Goal: Transaction & Acquisition: Download file/media

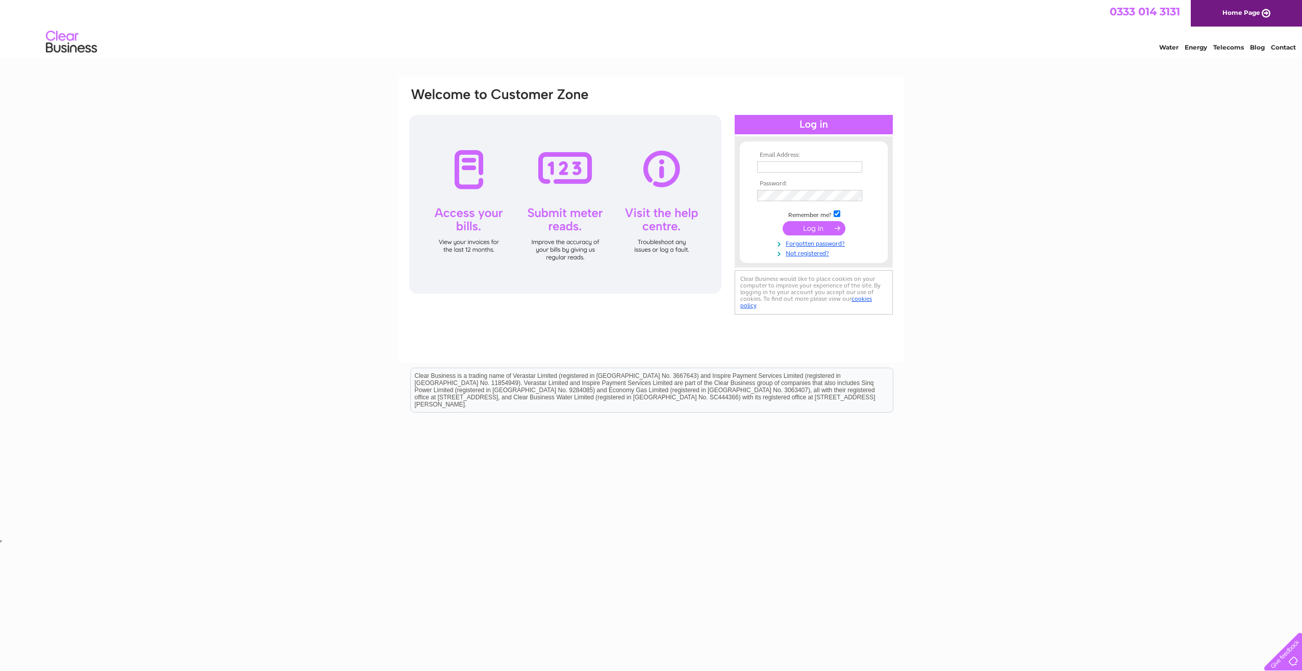
type input "[EMAIL_ADDRESS][DOMAIN_NAME]"
click at [822, 231] on input "submit" at bounding box center [814, 228] width 63 height 14
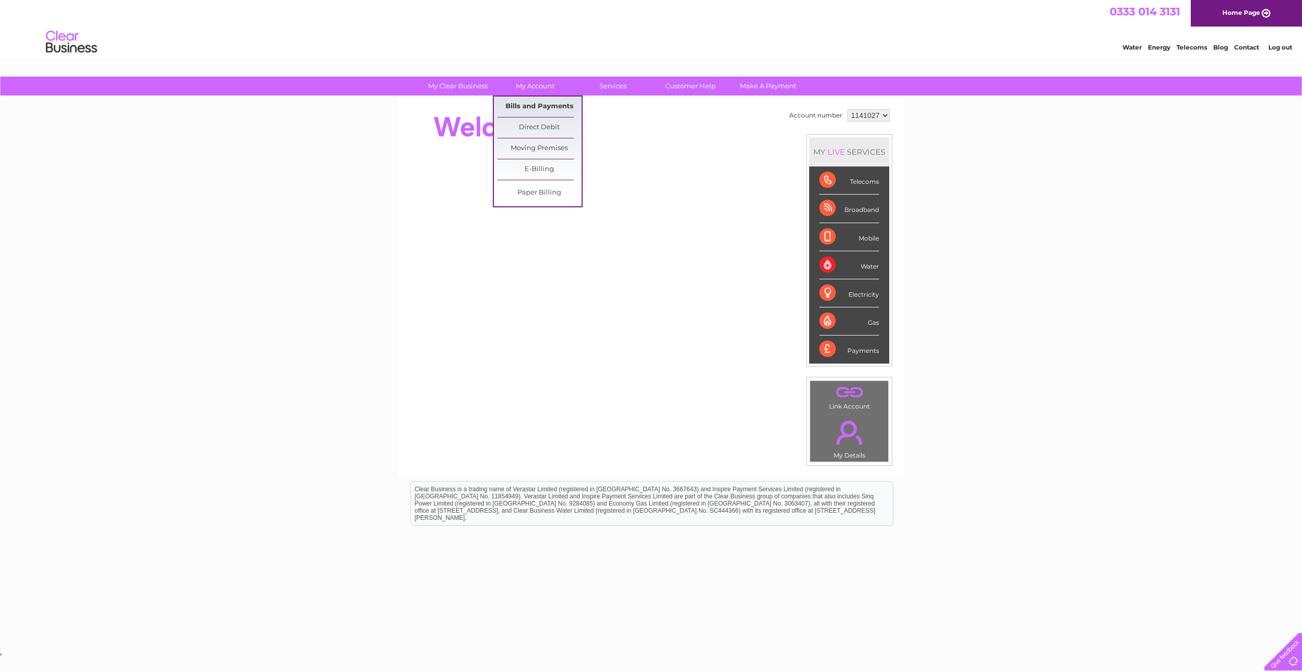
click at [552, 103] on link "Bills and Payments" at bounding box center [540, 106] width 84 height 20
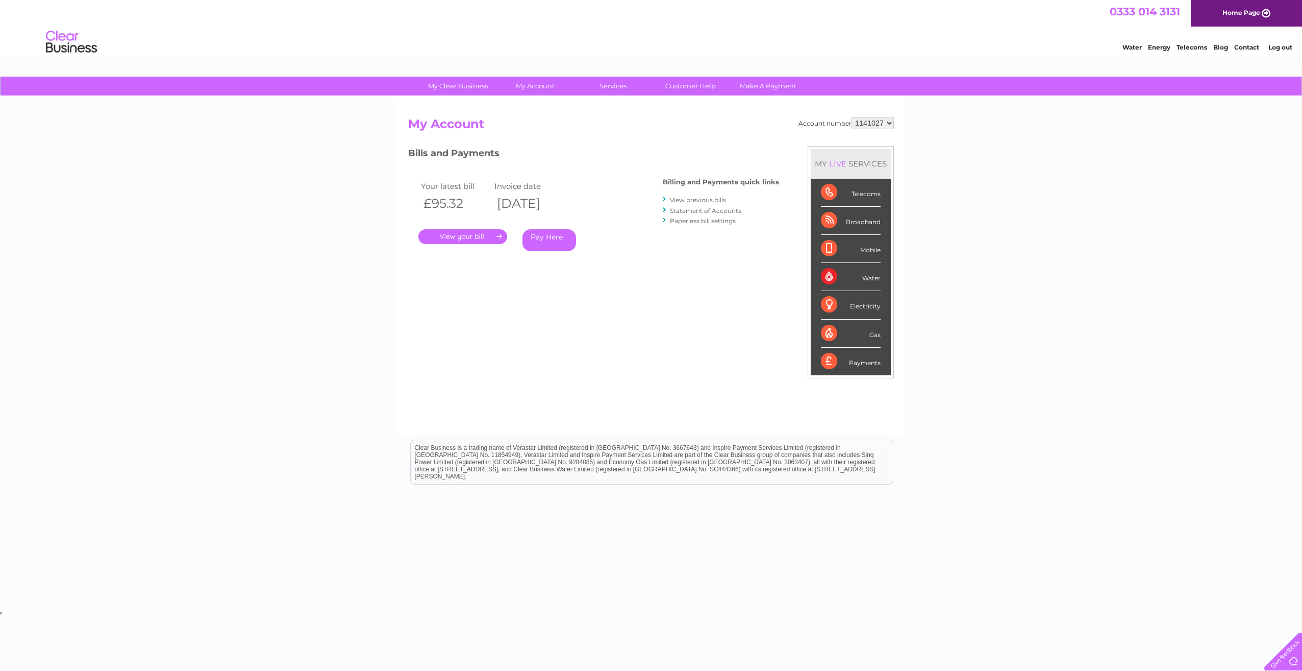
click at [467, 237] on link "." at bounding box center [462, 236] width 89 height 15
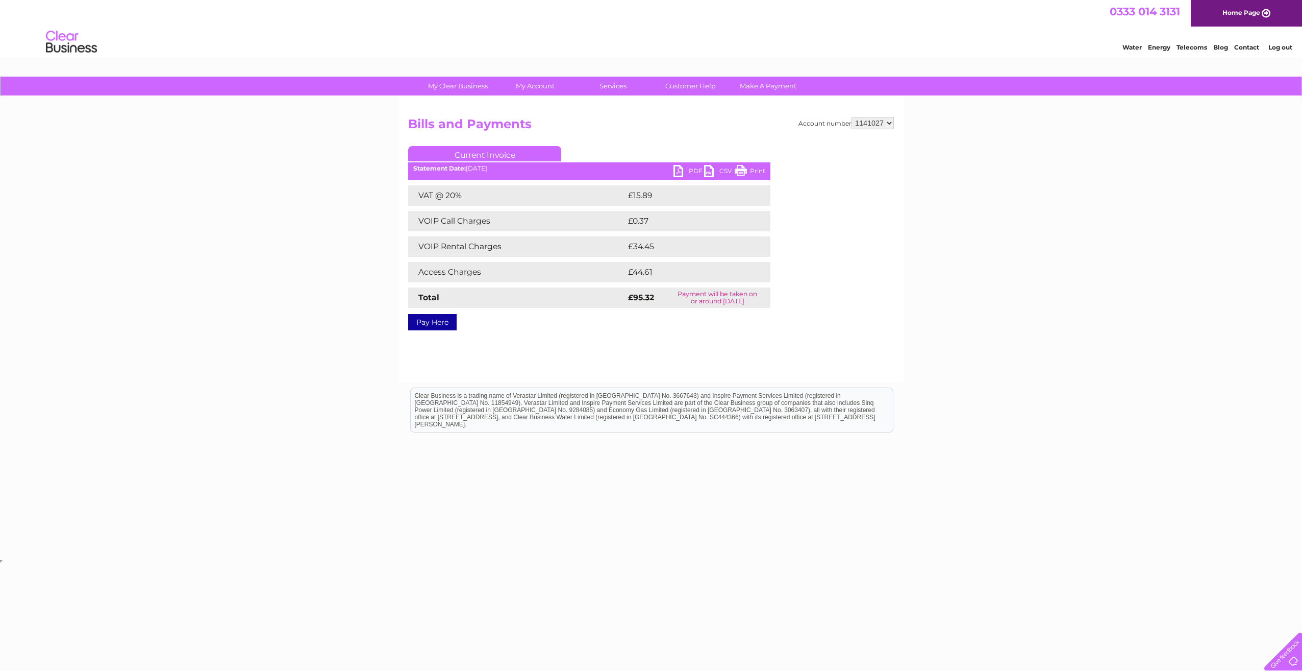
click at [684, 170] on link "PDF" at bounding box center [689, 172] width 31 height 15
click at [552, 104] on link "Bills and Payments" at bounding box center [540, 106] width 84 height 20
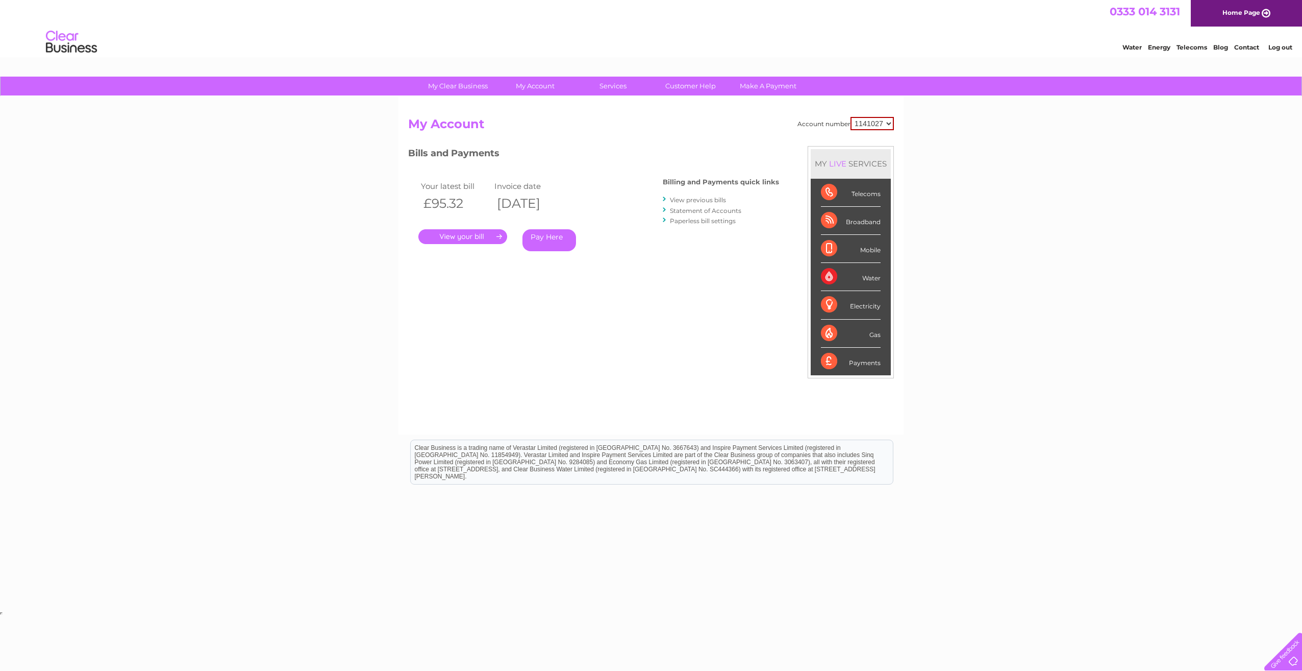
click at [706, 198] on link "View previous bills" at bounding box center [698, 200] width 56 height 8
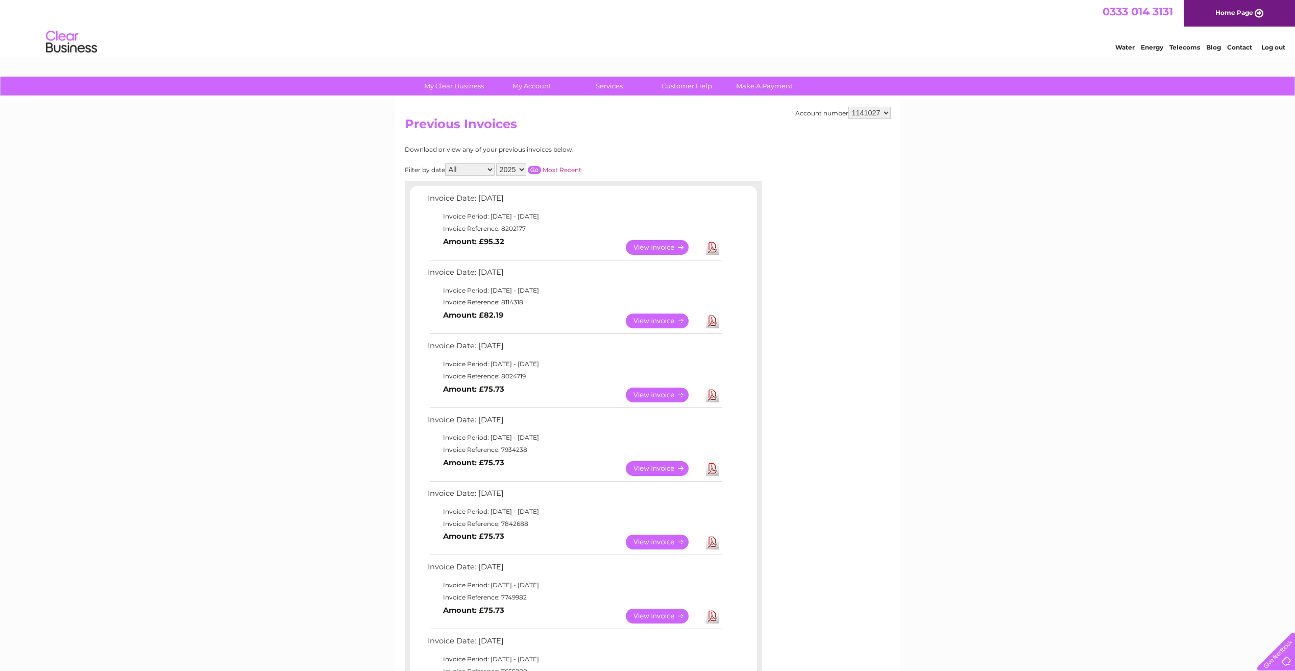
click at [662, 320] on link "View" at bounding box center [663, 320] width 75 height 15
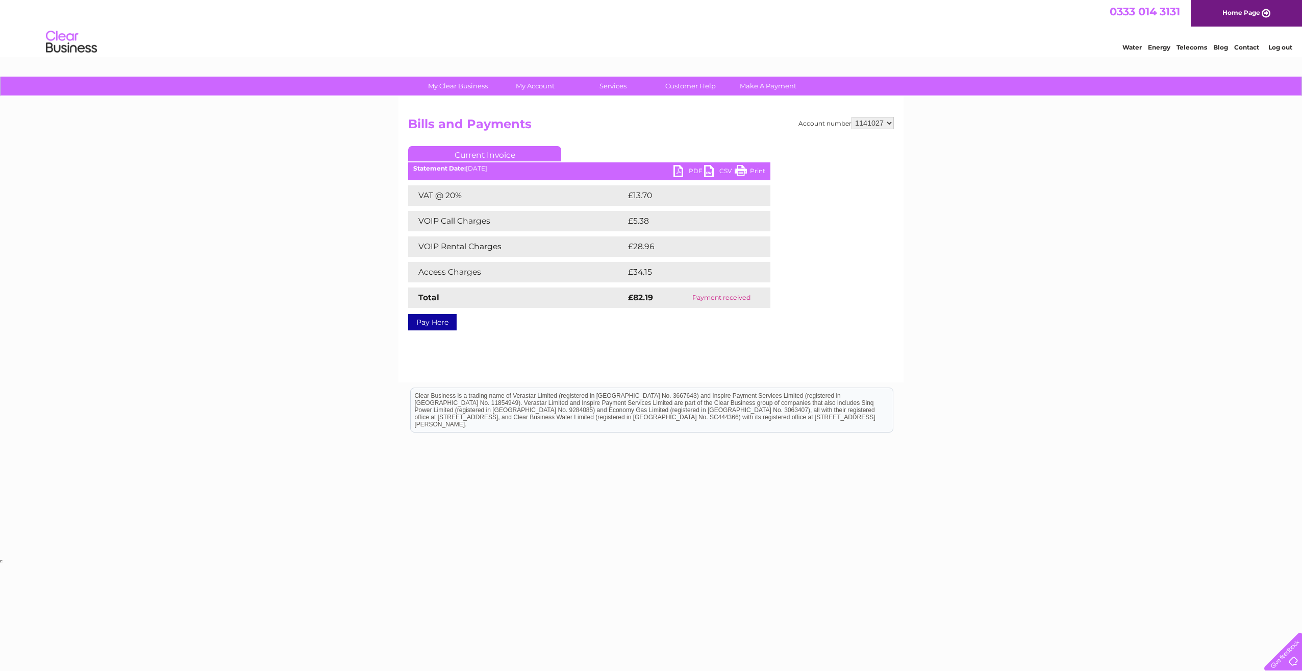
click at [683, 171] on link "PDF" at bounding box center [689, 172] width 31 height 15
click at [565, 344] on div "Account number 1141027 Bills and Payments Current Invoice PDF CSV Print VAT @ 2…" at bounding box center [651, 239] width 505 height 286
click at [552, 86] on link "My Account" at bounding box center [535, 86] width 84 height 19
click at [551, 103] on link "Bills and Payments" at bounding box center [540, 106] width 84 height 20
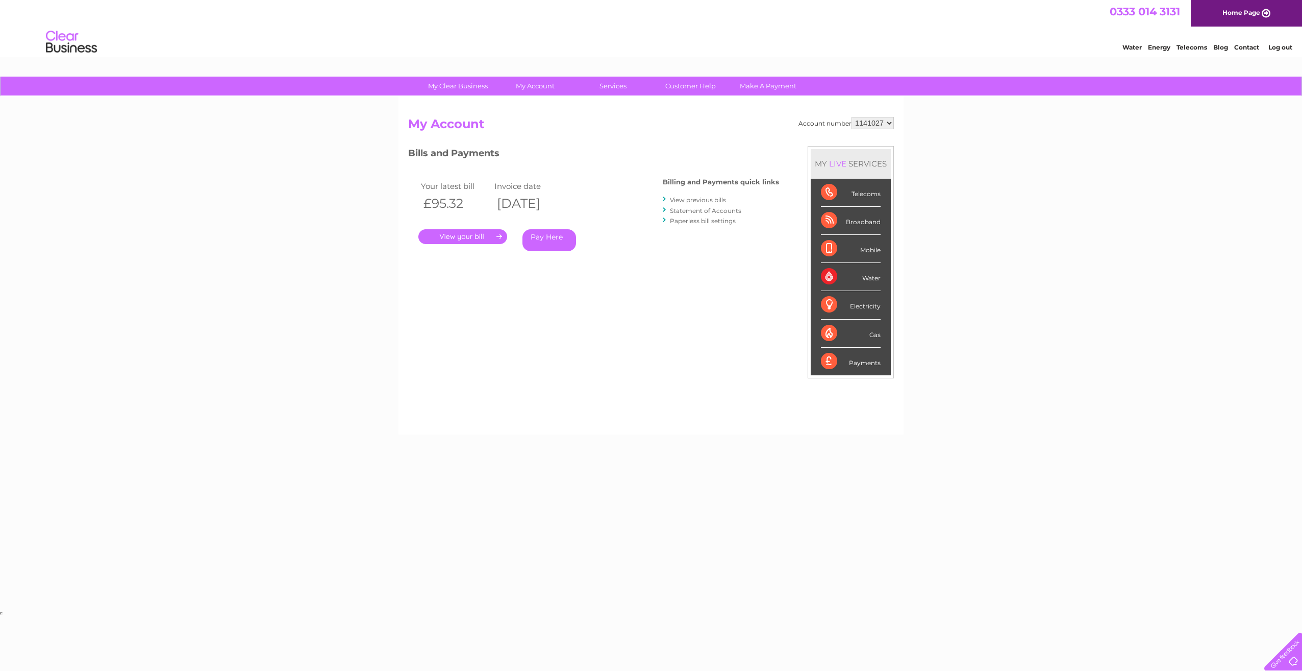
click at [701, 197] on link "View previous bills" at bounding box center [698, 200] width 56 height 8
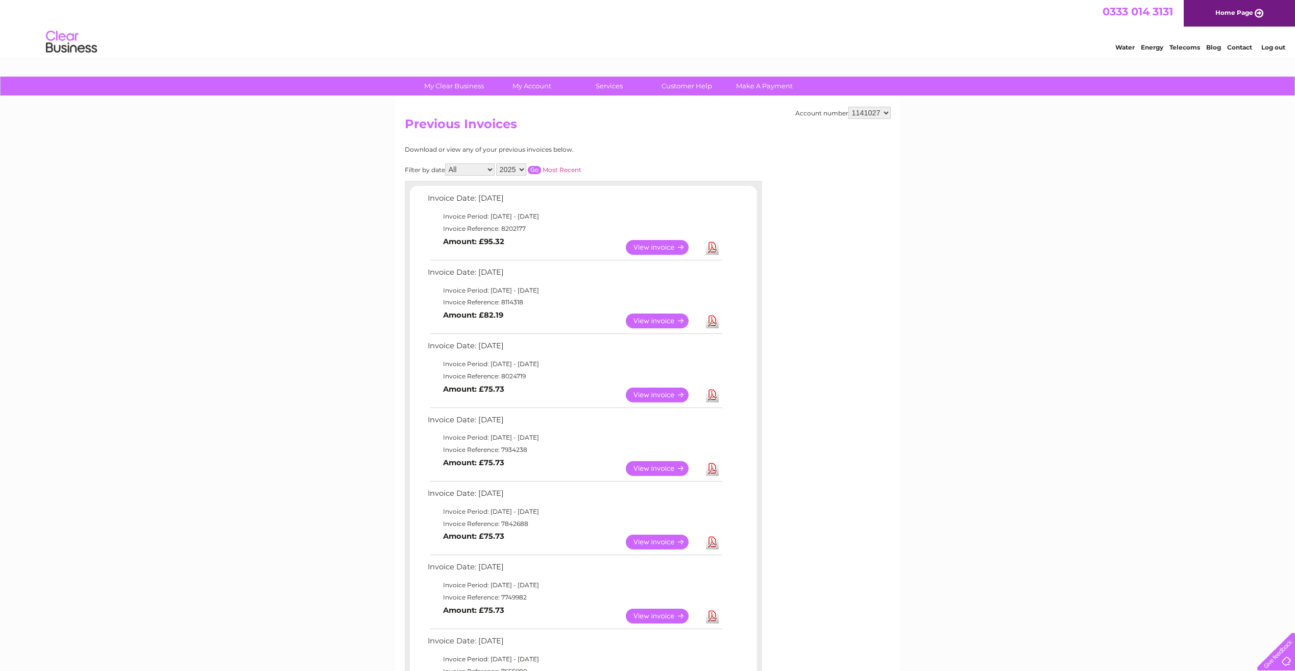
click at [714, 319] on link "Download" at bounding box center [712, 320] width 13 height 15
click at [651, 323] on link "View" at bounding box center [663, 320] width 75 height 15
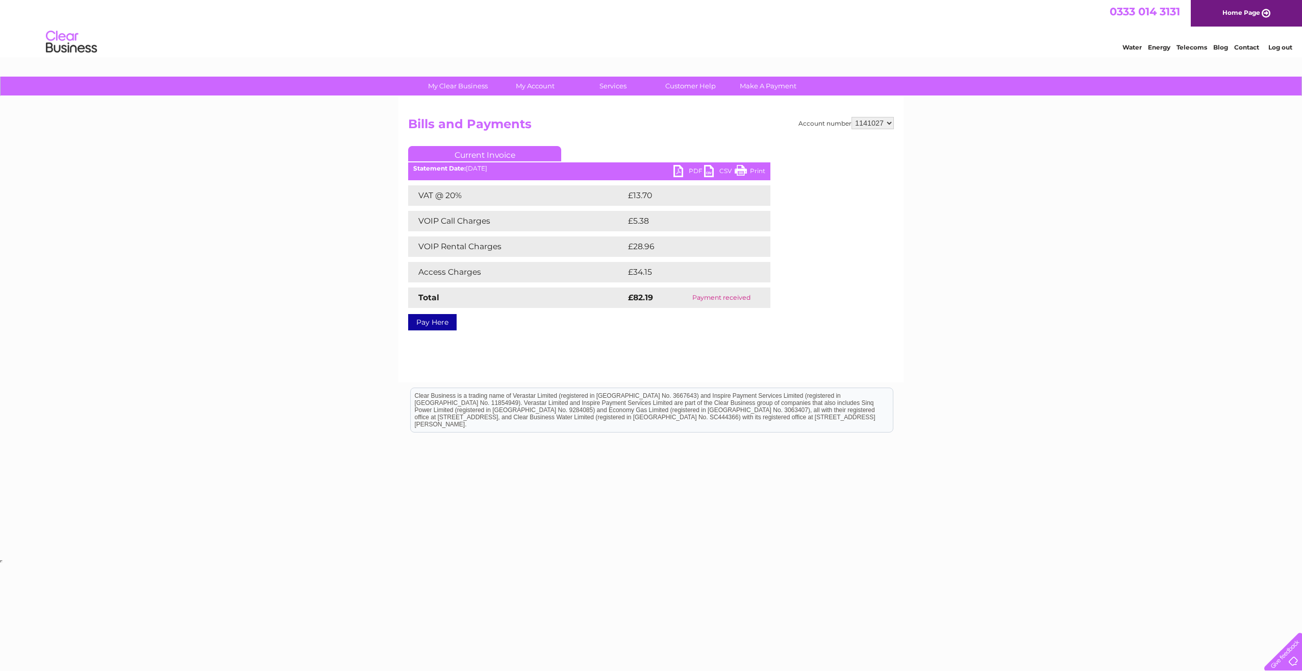
click at [693, 168] on link "PDF" at bounding box center [689, 172] width 31 height 15
click at [553, 104] on link "Bills and Payments" at bounding box center [540, 106] width 84 height 20
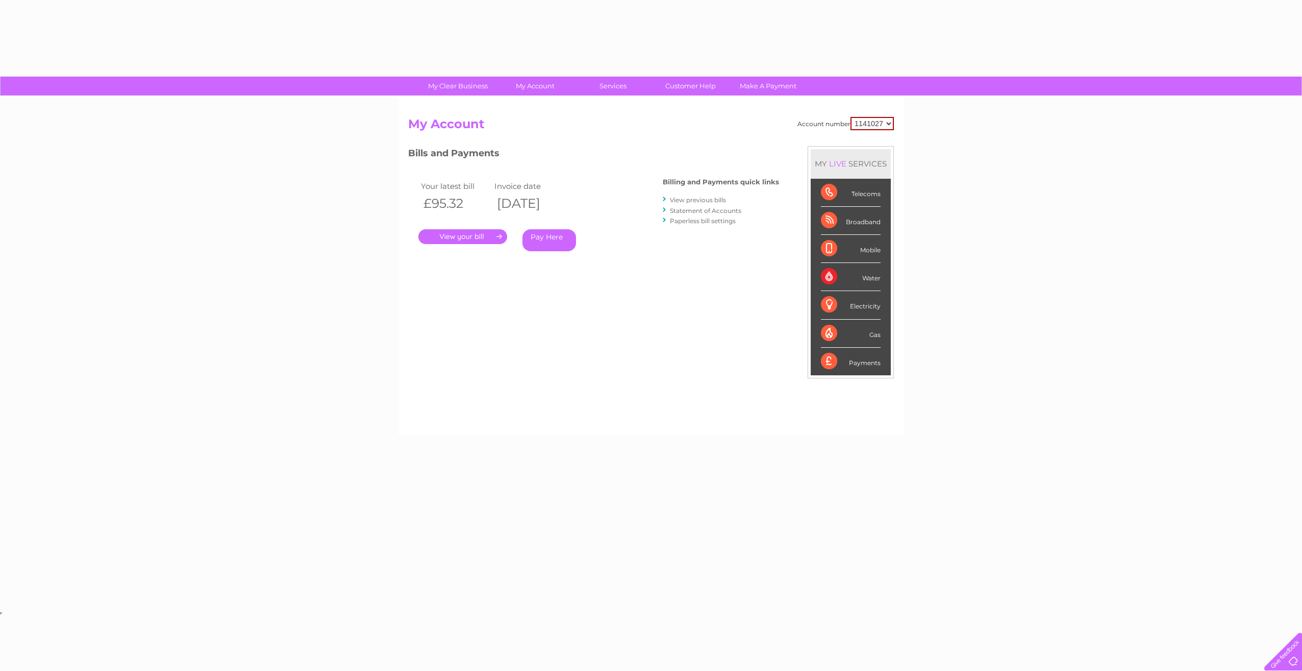
click at [459, 235] on link "." at bounding box center [462, 236] width 89 height 15
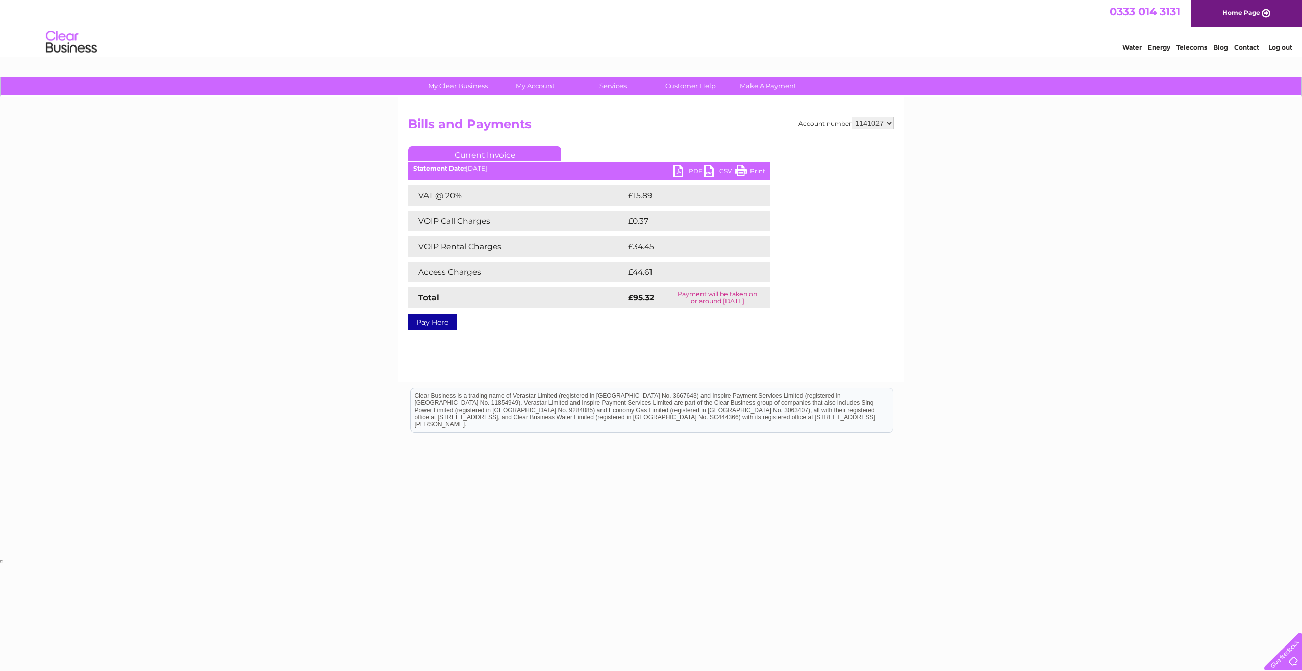
click at [681, 170] on link "PDF" at bounding box center [689, 172] width 31 height 15
